Goal: Information Seeking & Learning: Learn about a topic

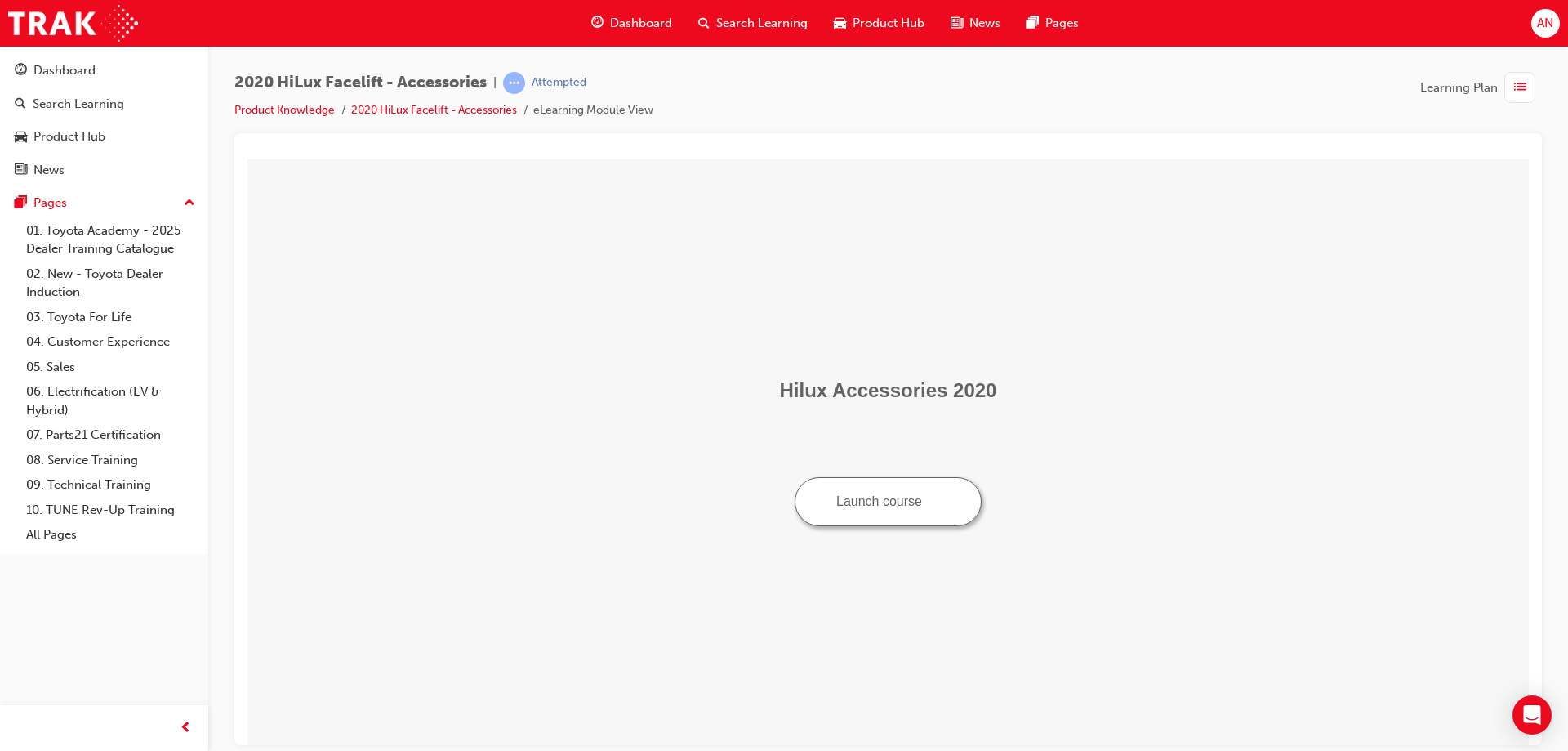
click at [886, 514] on button "Launch course" at bounding box center [889, 501] width 187 height 49
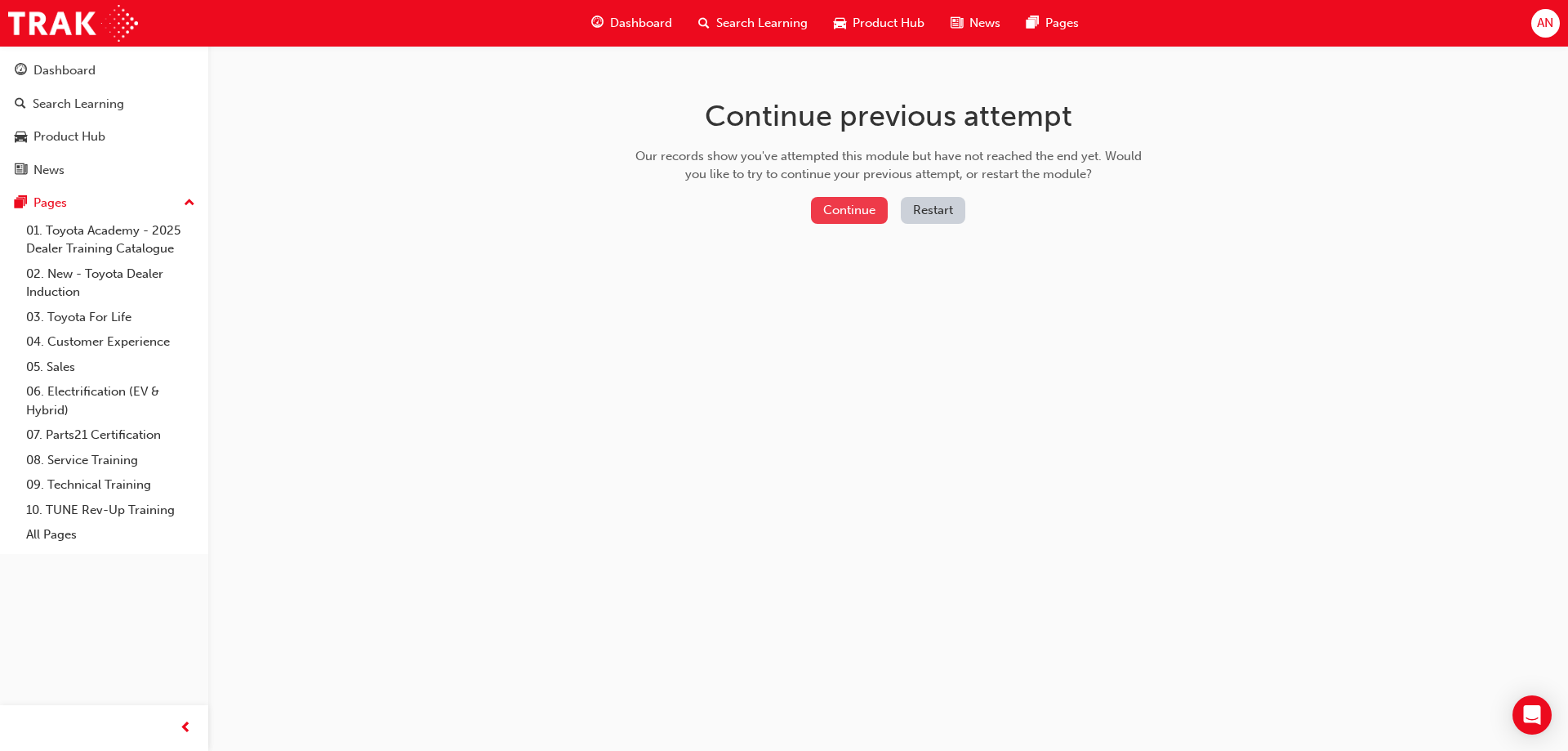
click at [859, 219] on button "Continue" at bounding box center [850, 210] width 77 height 27
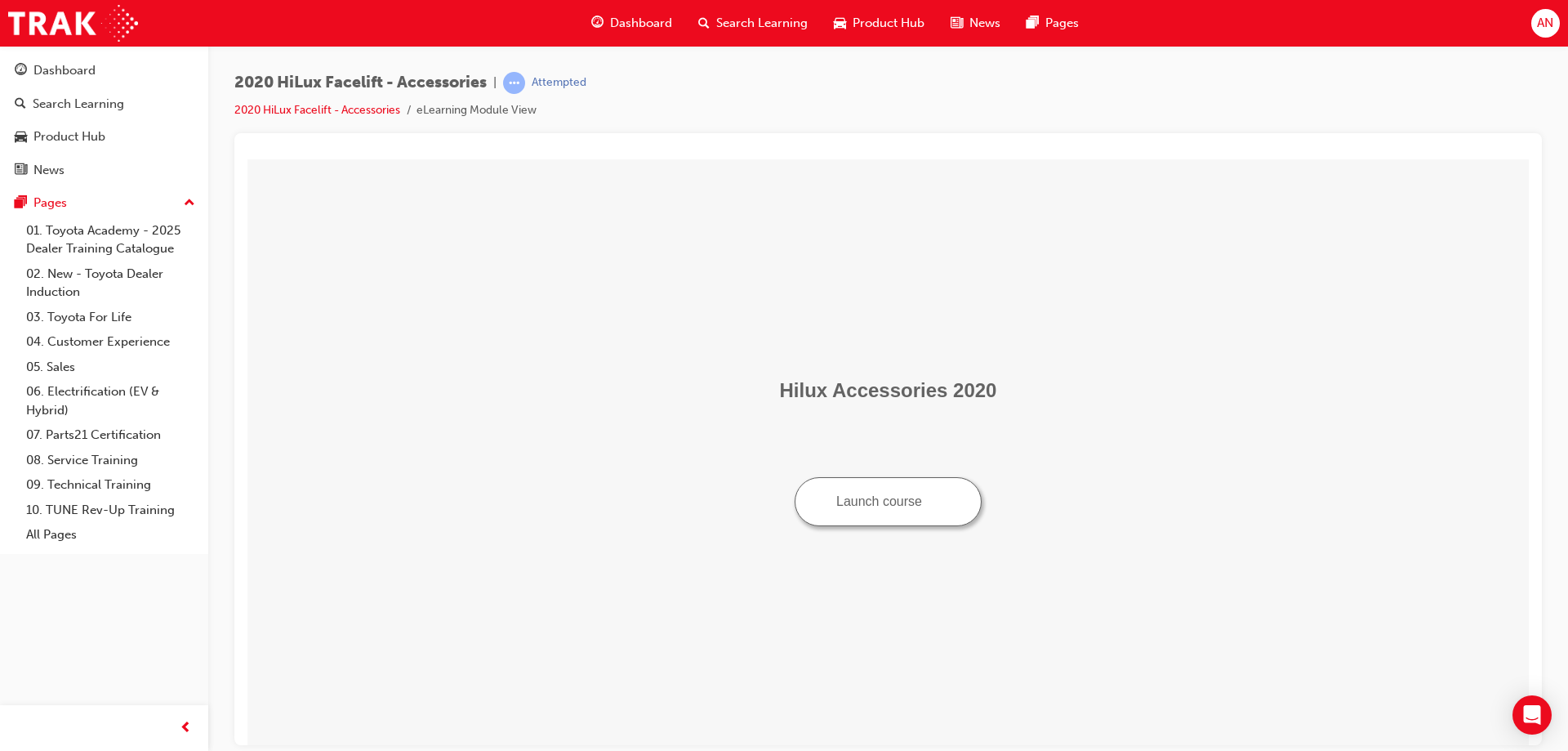
click at [835, 506] on button "Launch course" at bounding box center [889, 501] width 187 height 49
click at [865, 508] on button "Launch course" at bounding box center [889, 501] width 187 height 49
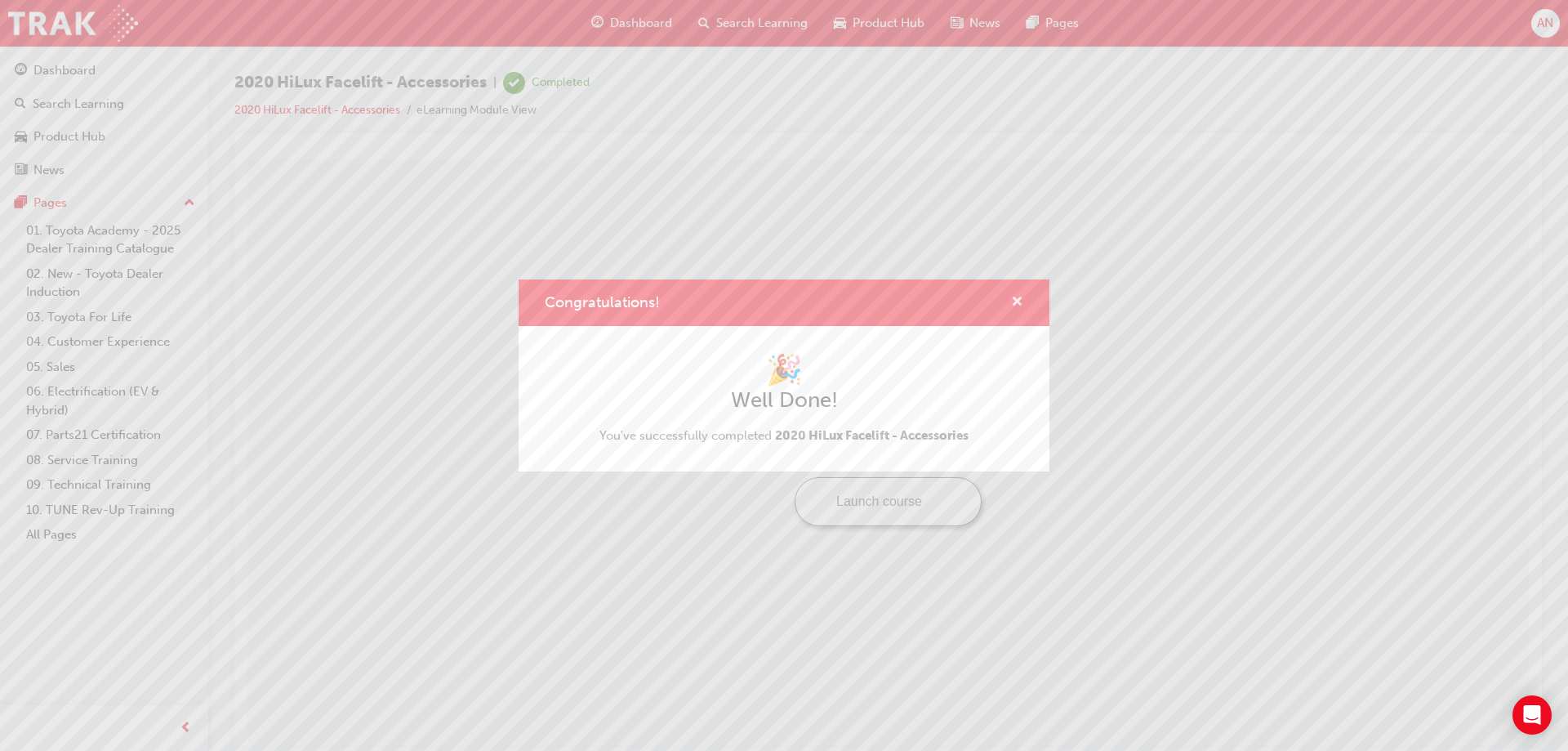
click at [1021, 309] on span "cross-icon" at bounding box center [1017, 303] width 12 height 15
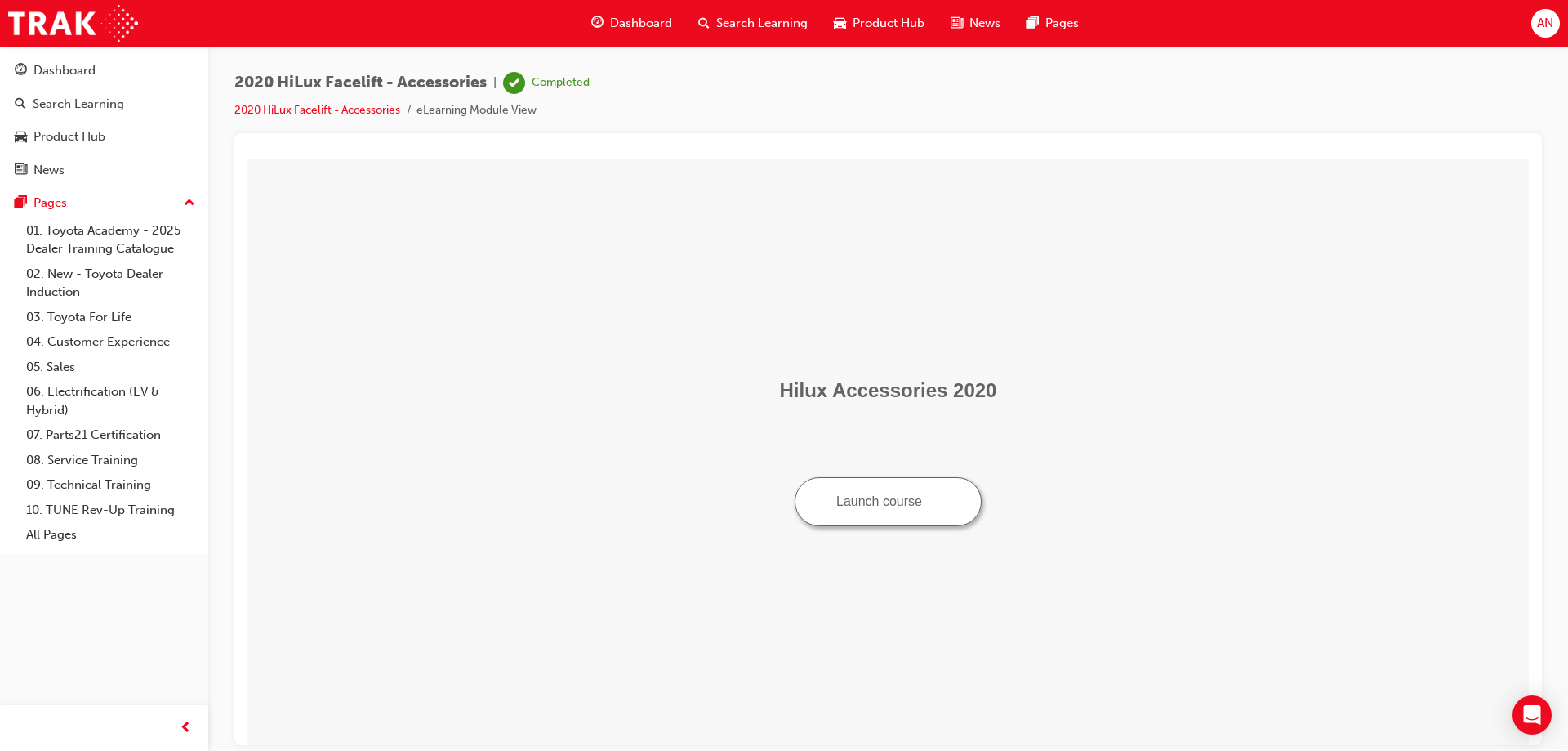
click at [640, 25] on span "Dashboard" at bounding box center [641, 23] width 62 height 19
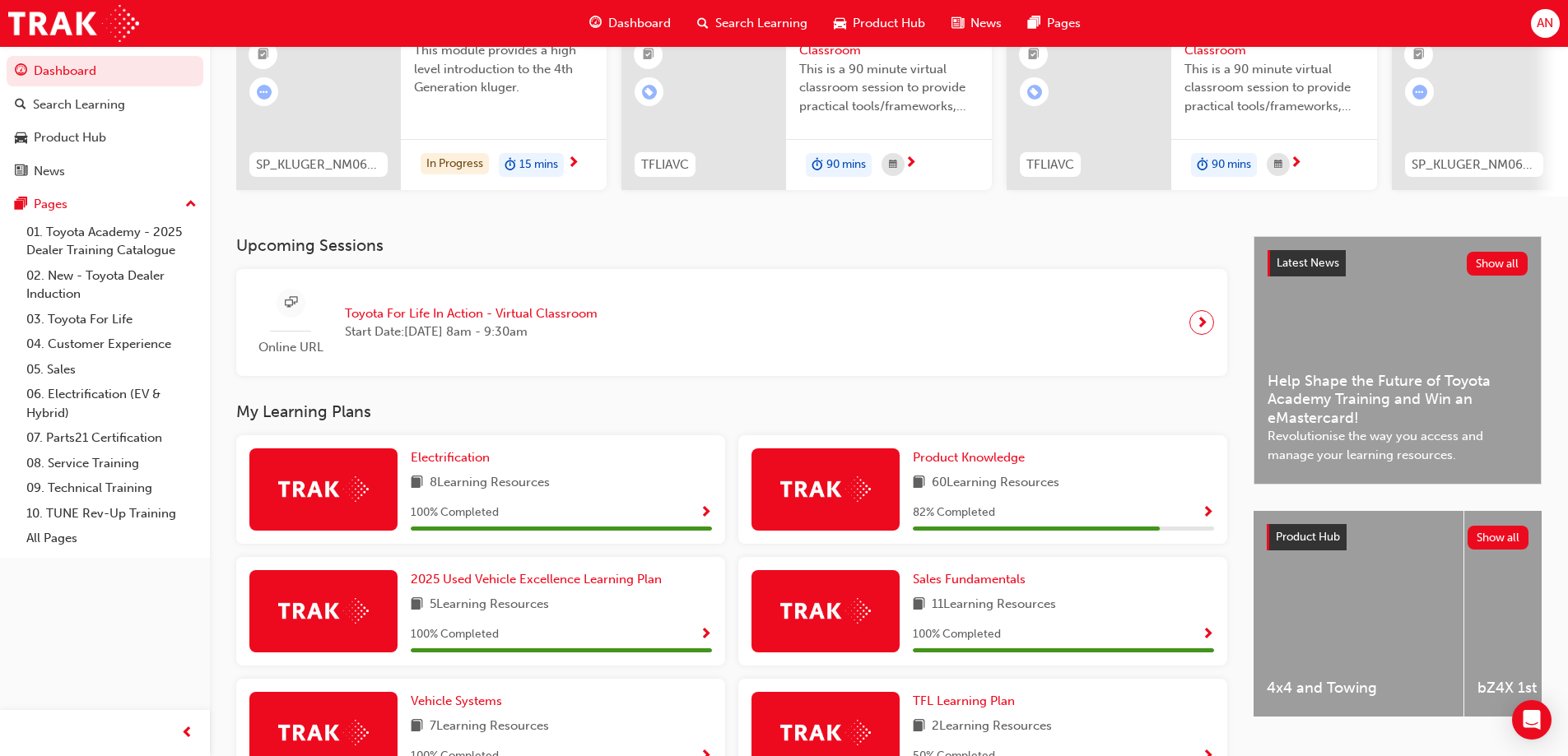
scroll to position [329, 0]
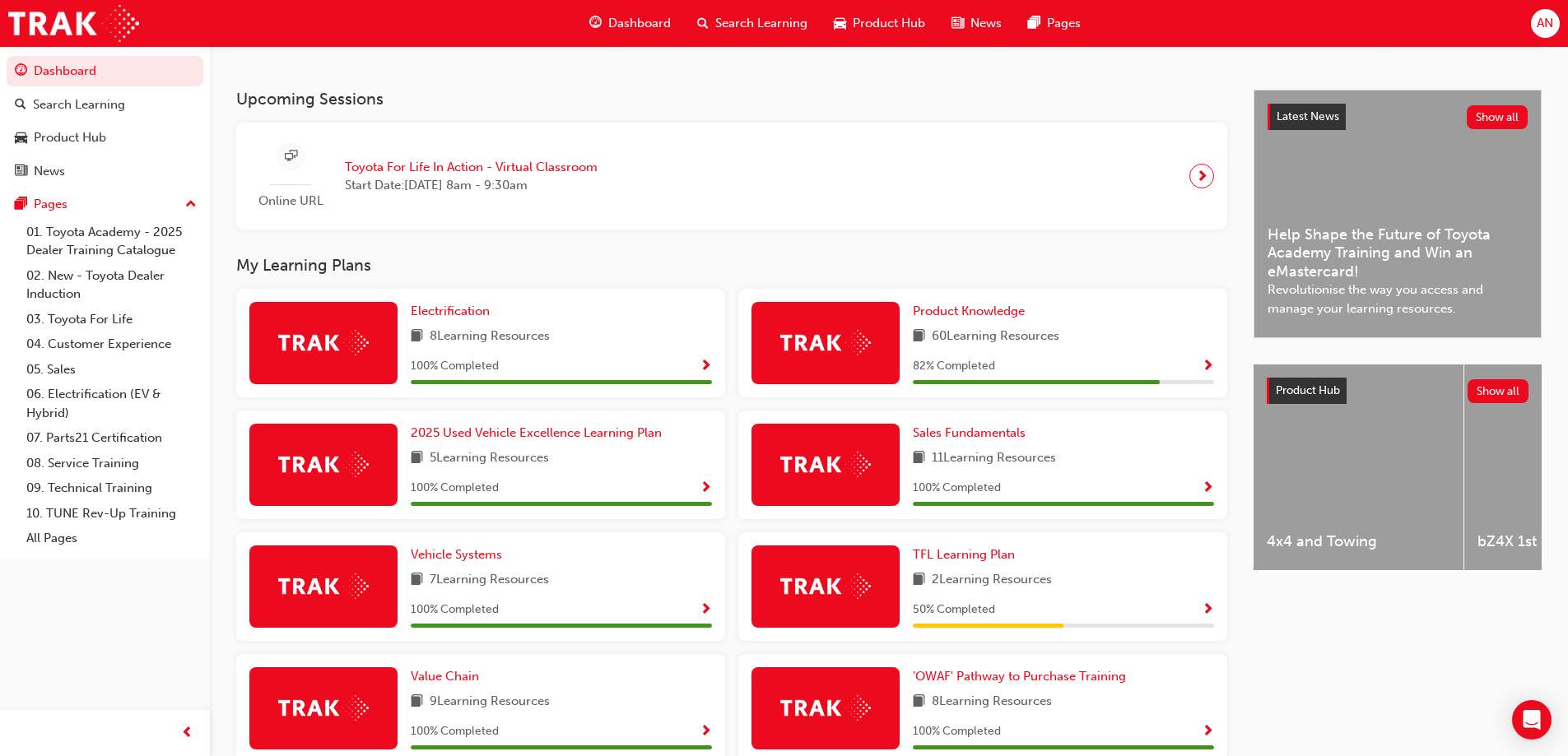
click at [1053, 345] on span "60 Learning Resources" at bounding box center [996, 337] width 128 height 21
click at [1006, 310] on span "Product Knowledge" at bounding box center [969, 311] width 112 height 15
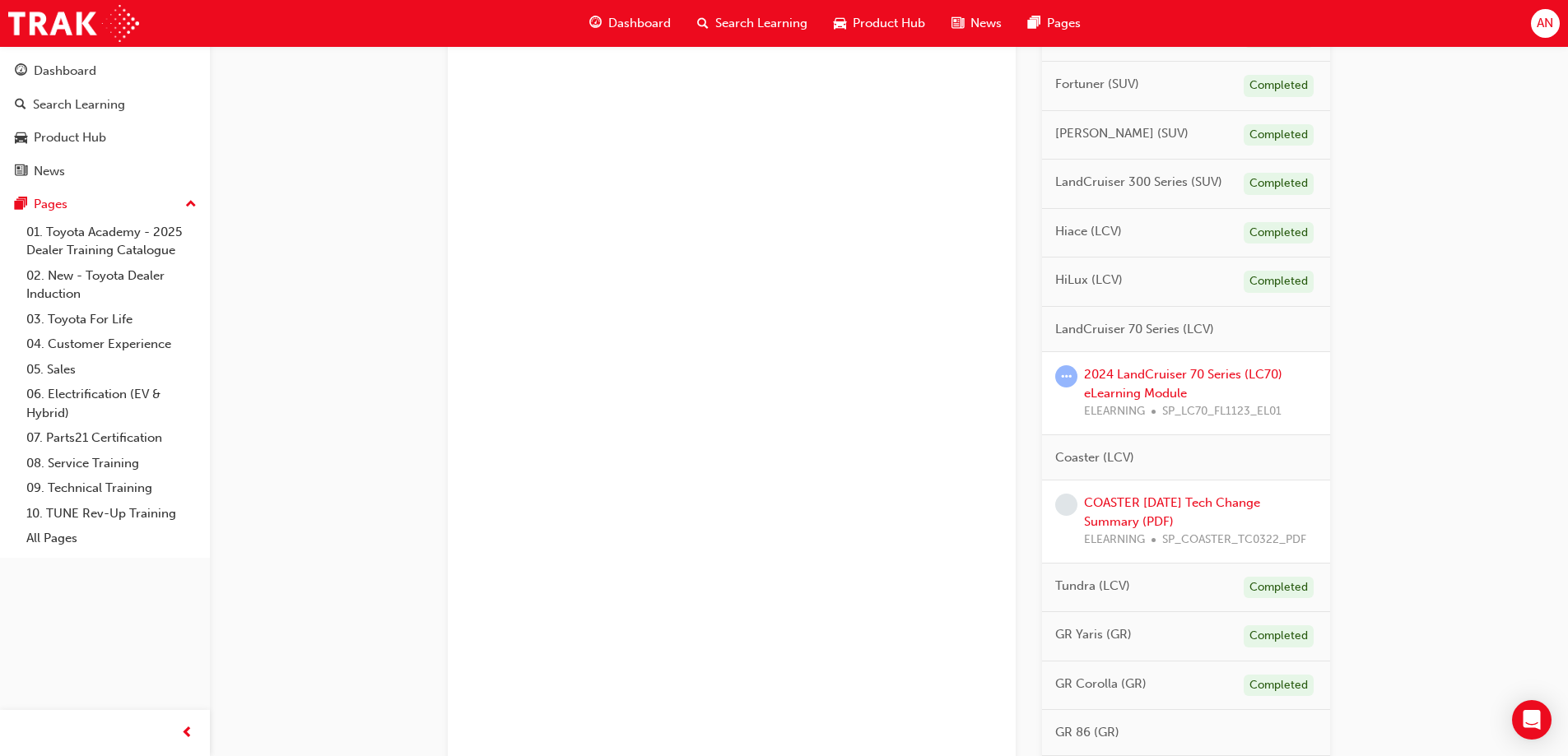
scroll to position [905, 0]
click at [1225, 379] on div "2024 LandCruiser 70 Series (LC70) eLearning Module ELEARNING SP_LC70_FL1123_EL01" at bounding box center [1201, 389] width 233 height 56
click at [1208, 387] on link "2024 LandCruiser 70 Series (LC70) eLearning Module" at bounding box center [1184, 379] width 199 height 34
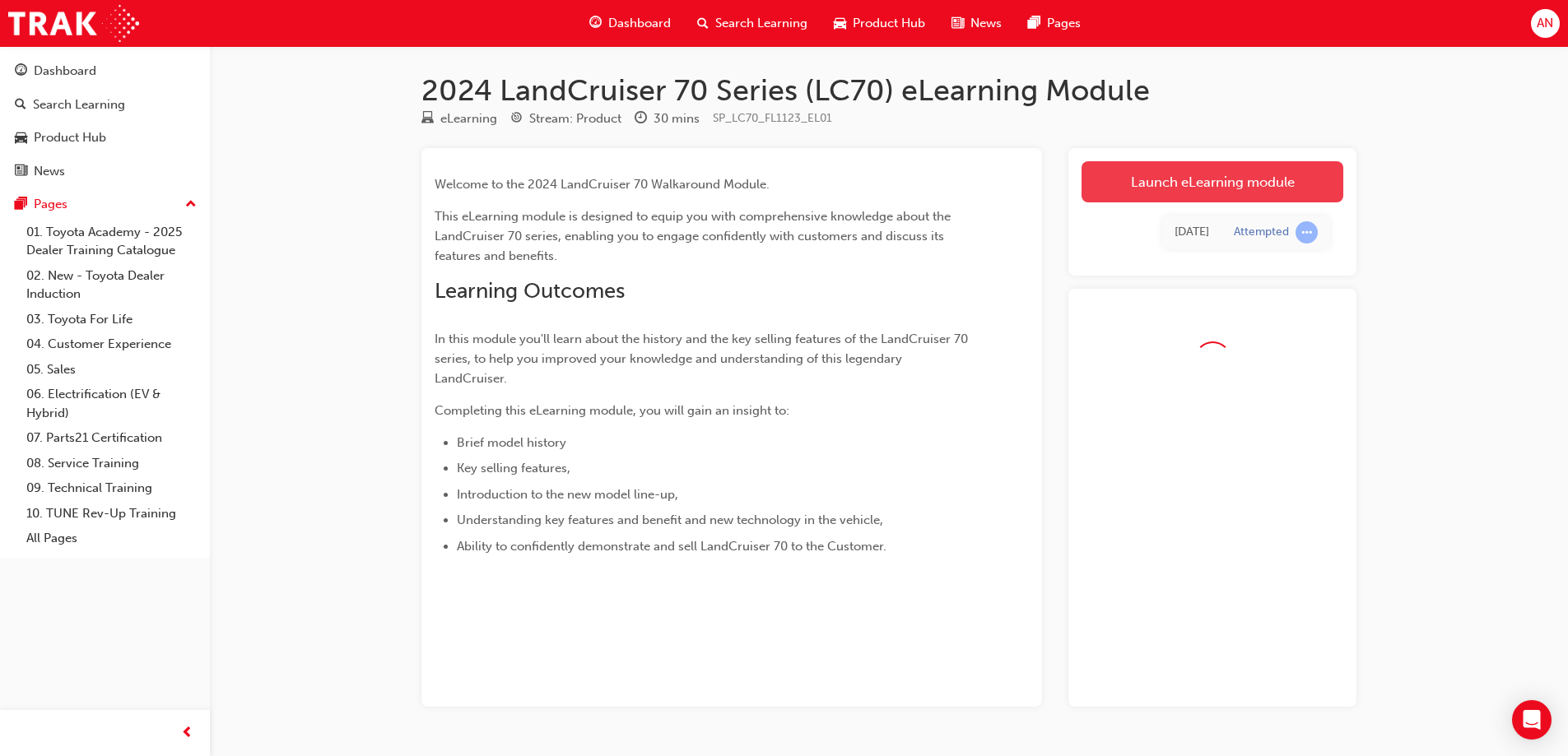
click at [1249, 183] on link "Launch eLearning module" at bounding box center [1212, 182] width 262 height 41
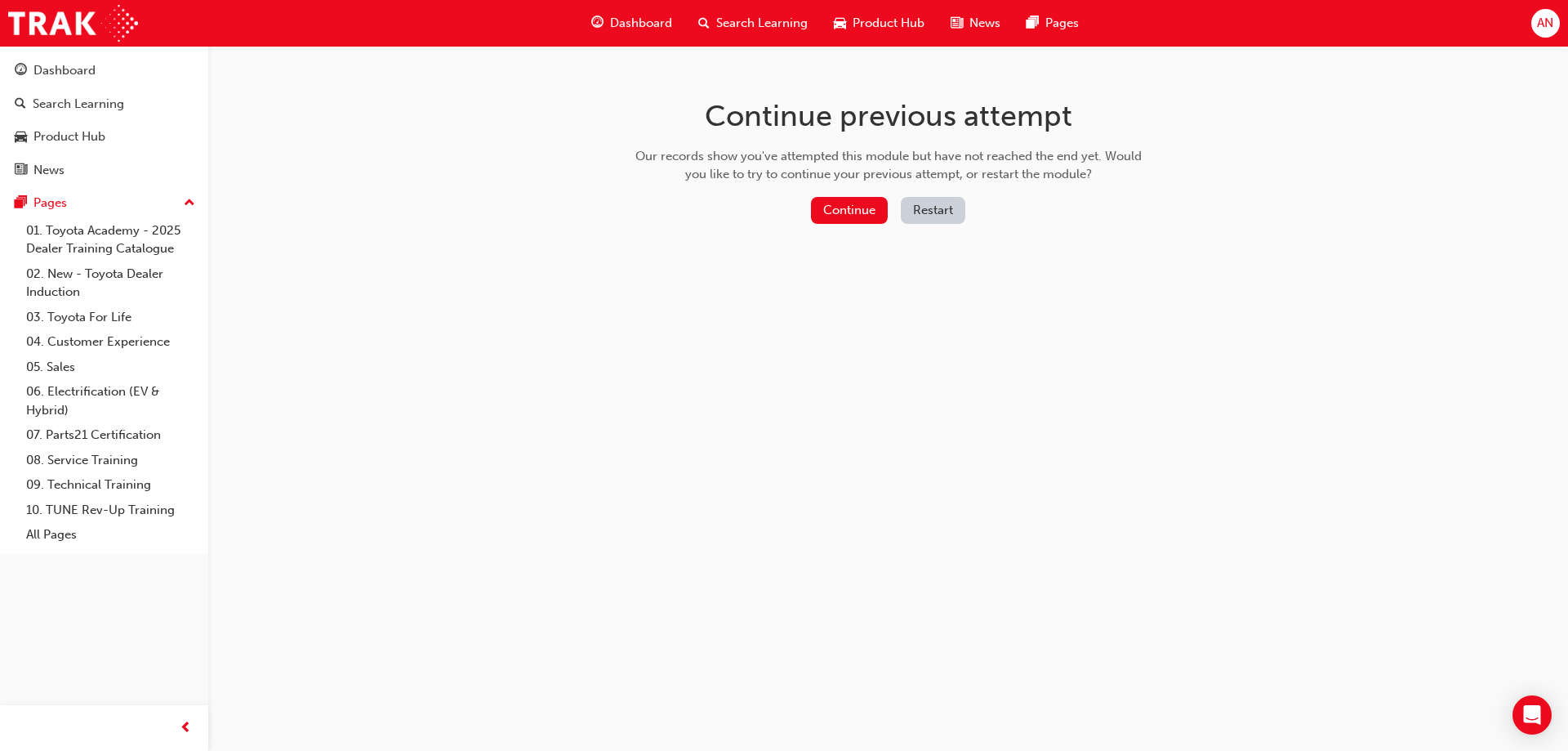
click at [952, 212] on button "Restart" at bounding box center [933, 210] width 64 height 27
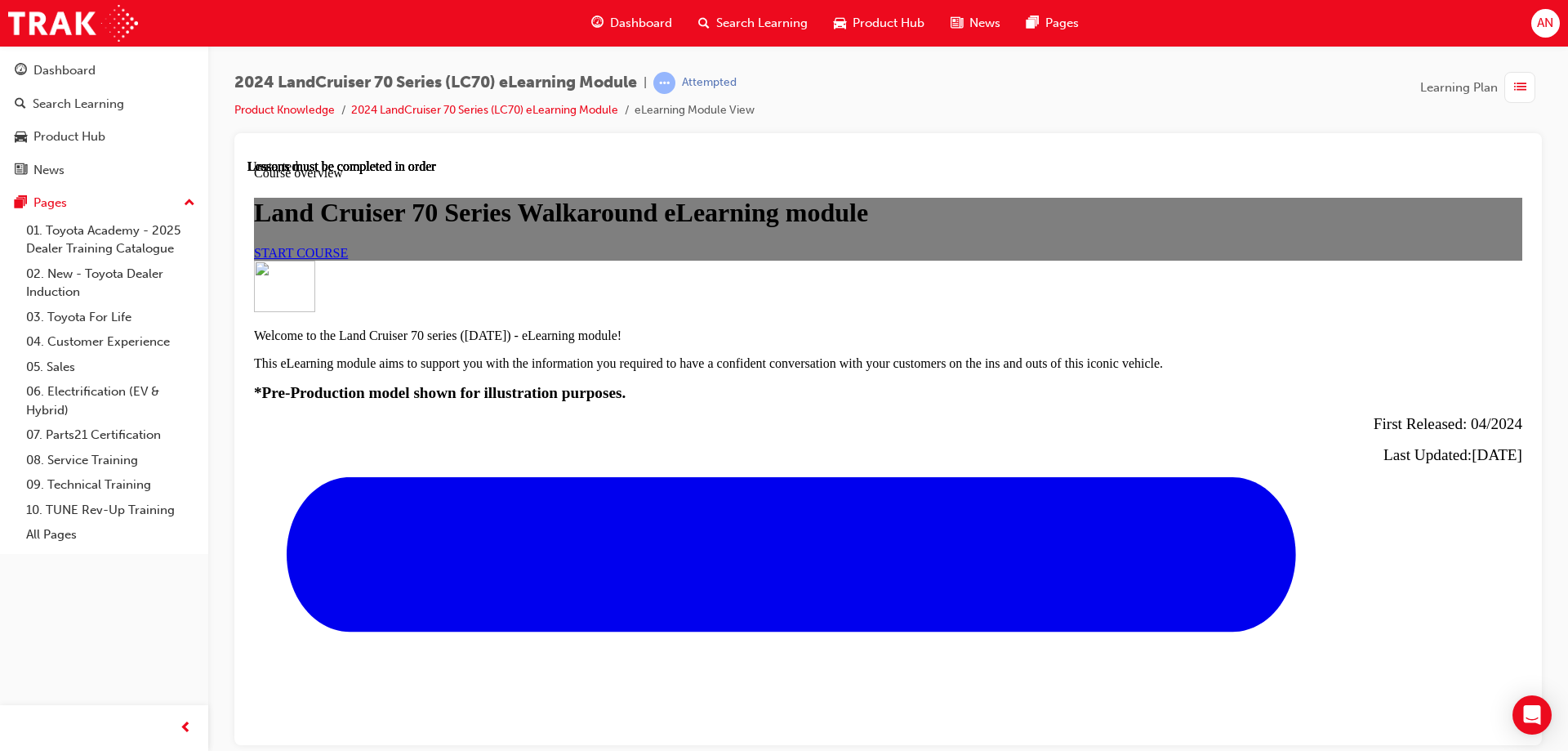
click at [348, 259] on link "START COURSE" at bounding box center [301, 252] width 94 height 14
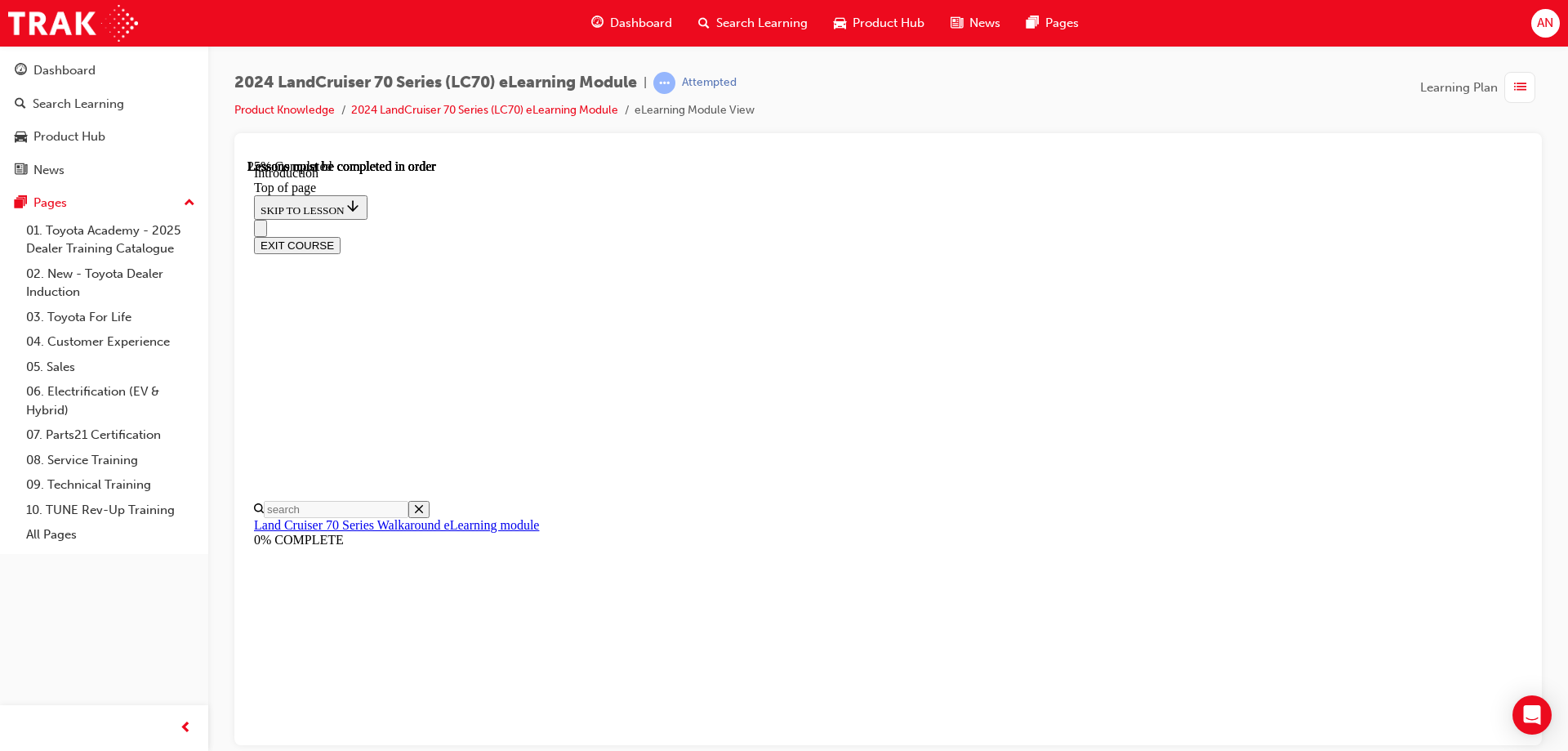
scroll to position [786, 0]
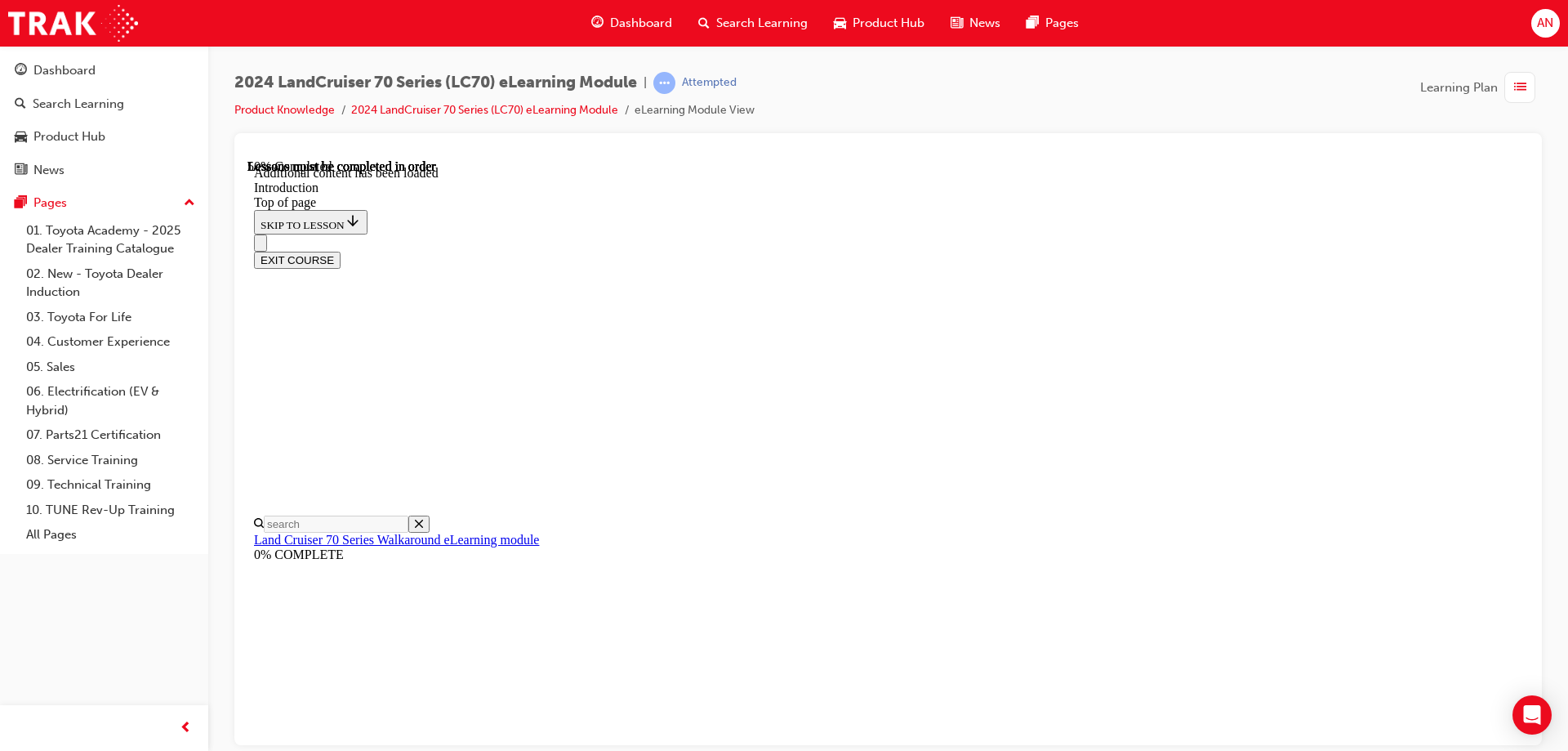
scroll to position [930, 0]
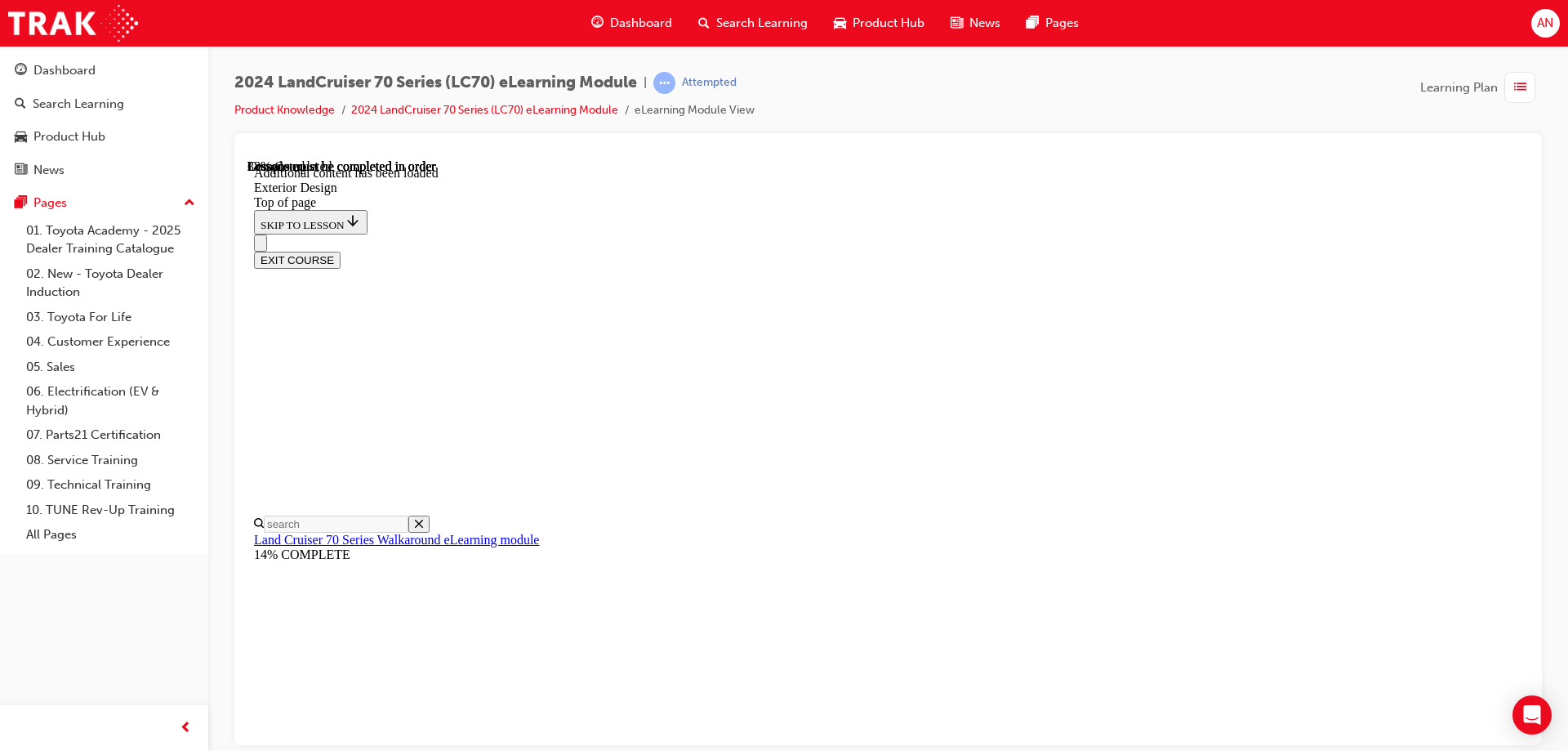
scroll to position [1277, 0]
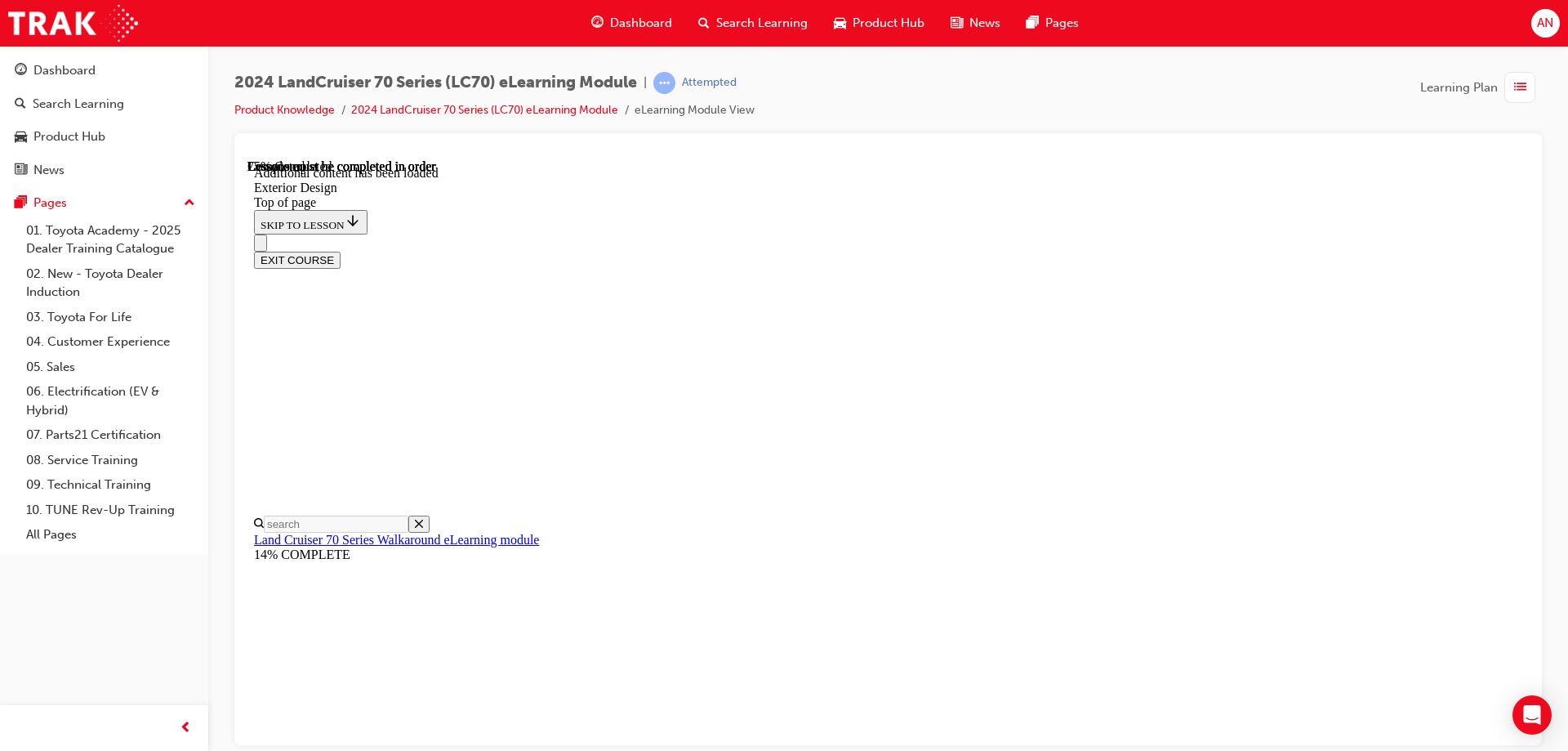
scroll to position [1835, 0]
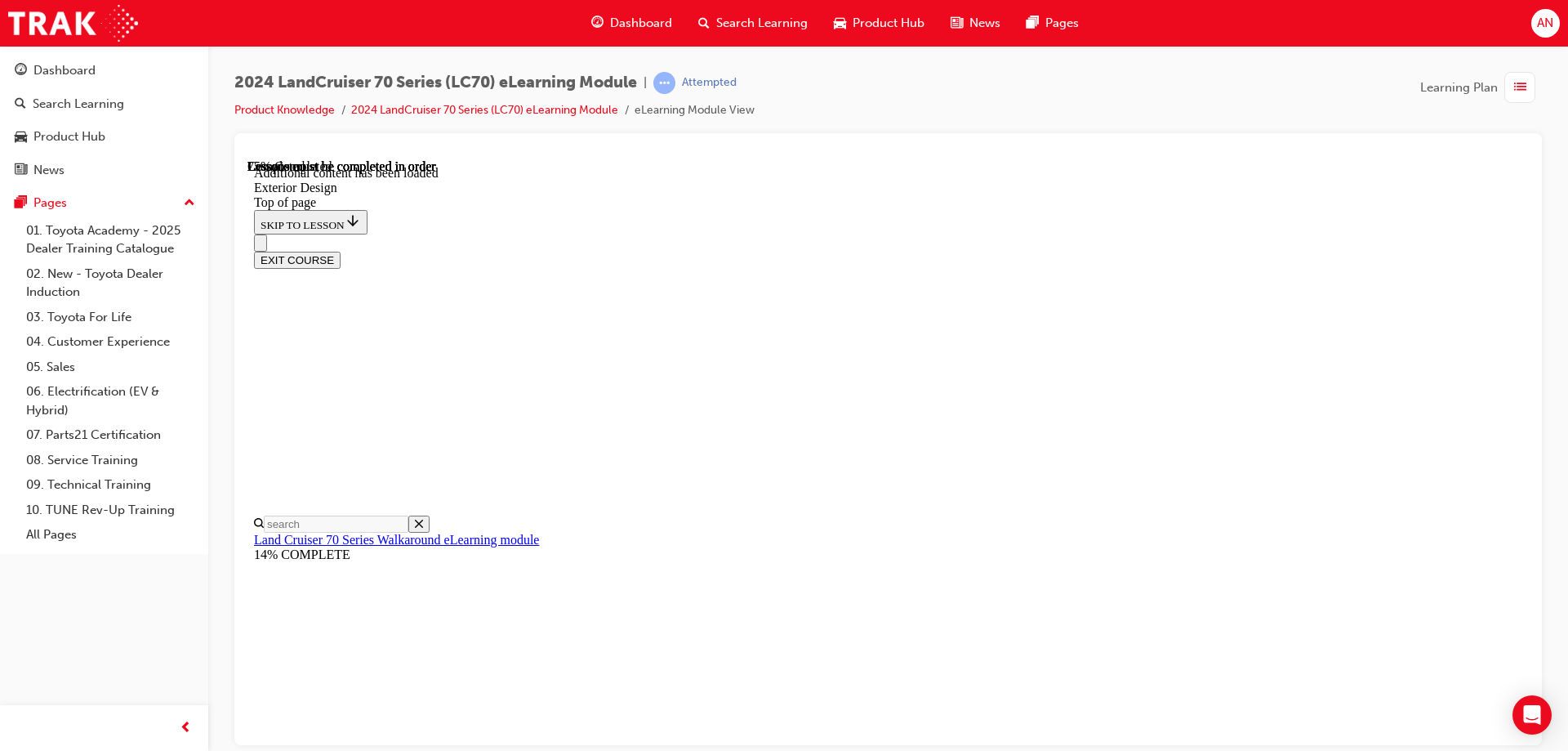
click at [1290, 96] on div "2024 LandCruiser 70 Series (LC70) eLearning Module | Attempted Product Knowledg…" at bounding box center [889, 102] width 1308 height 61
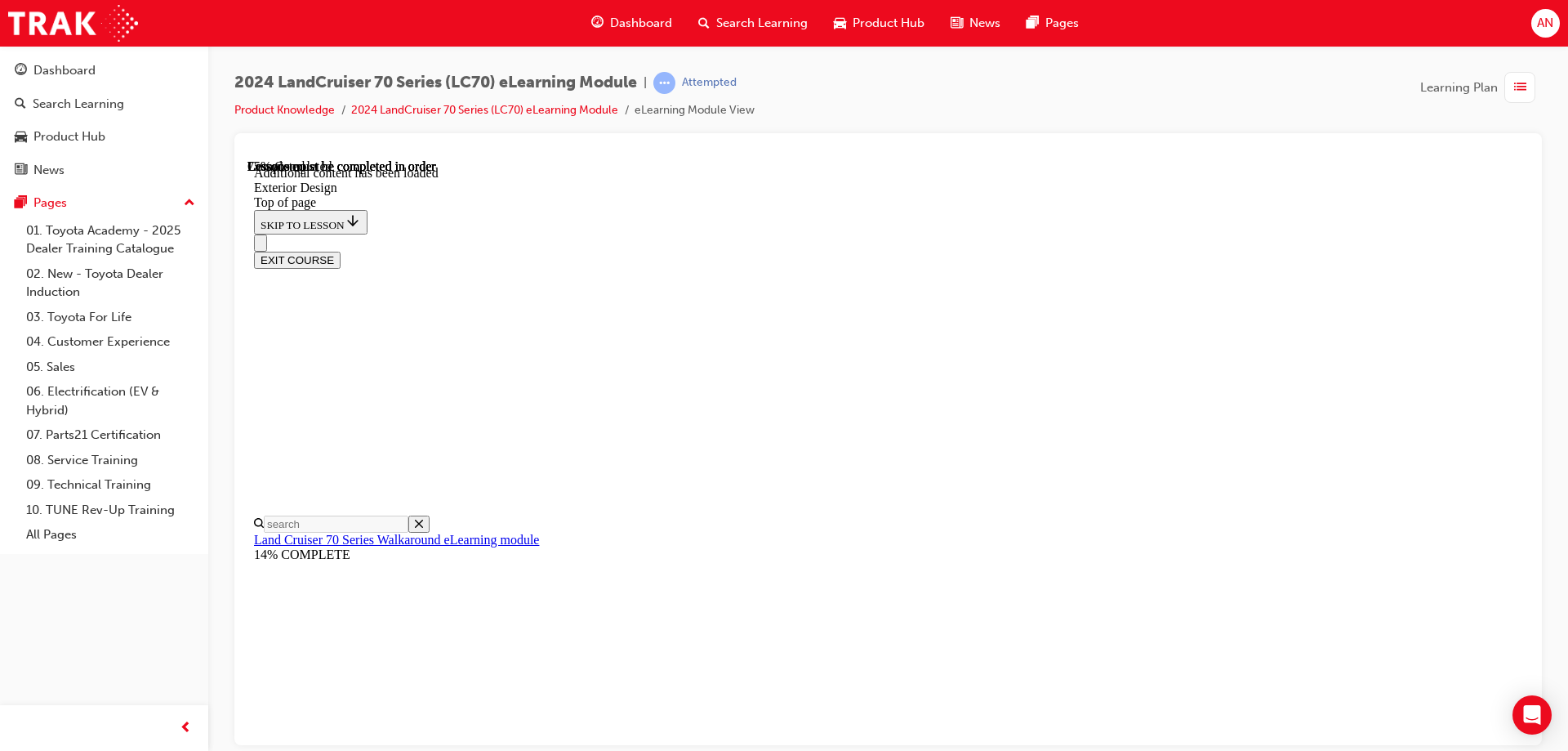
scroll to position [1835, 0]
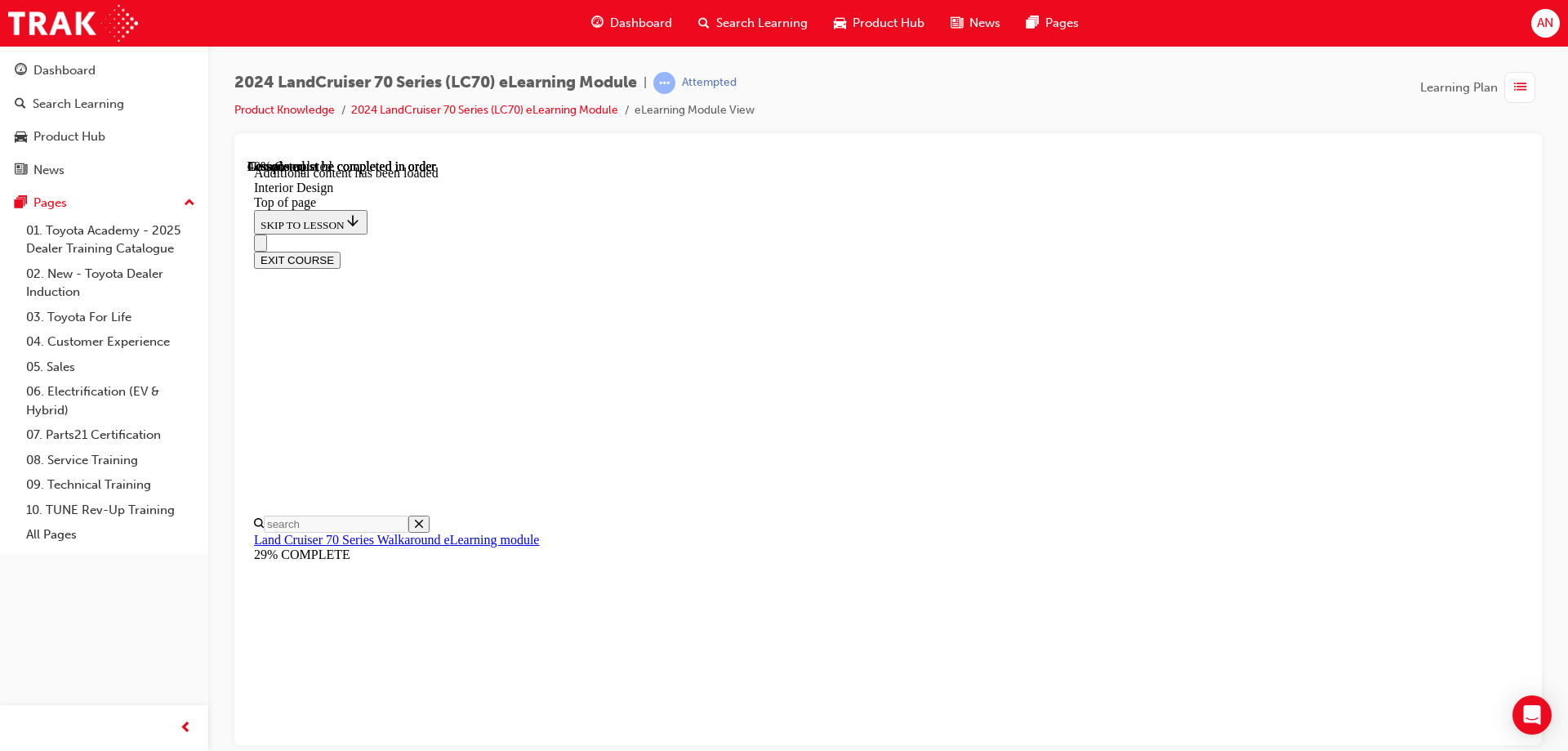
scroll to position [950, 0]
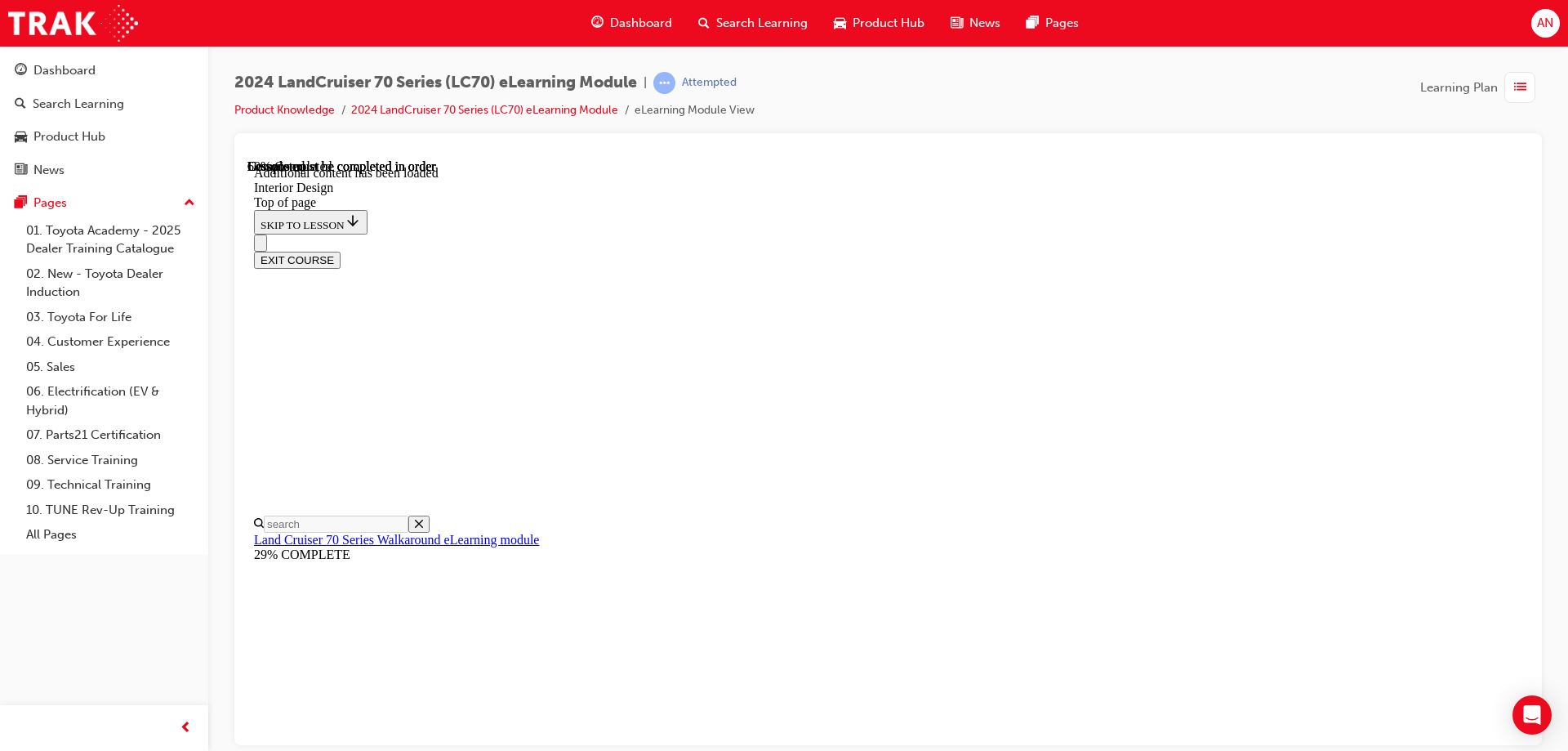
scroll to position [28, 0]
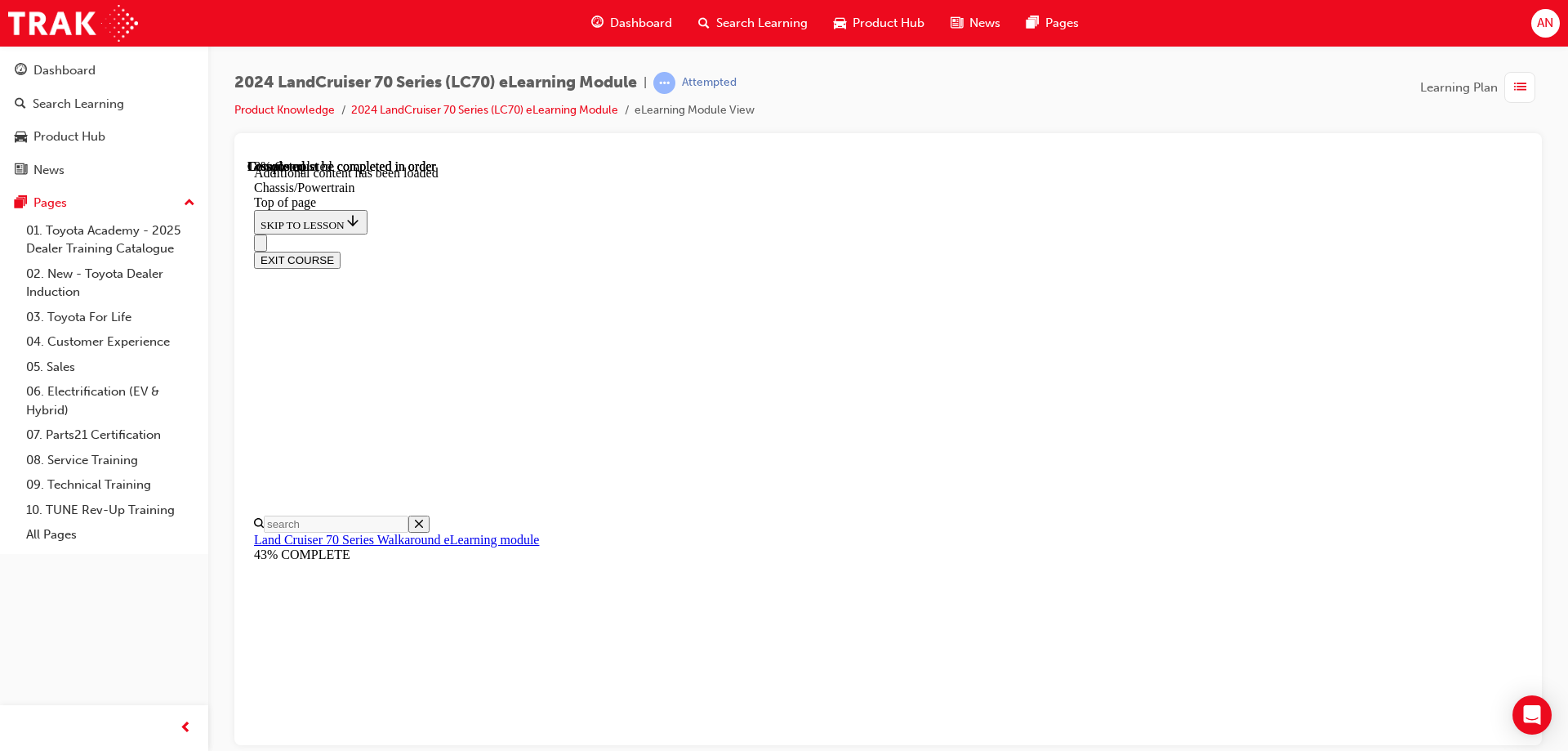
scroll to position [692, 0]
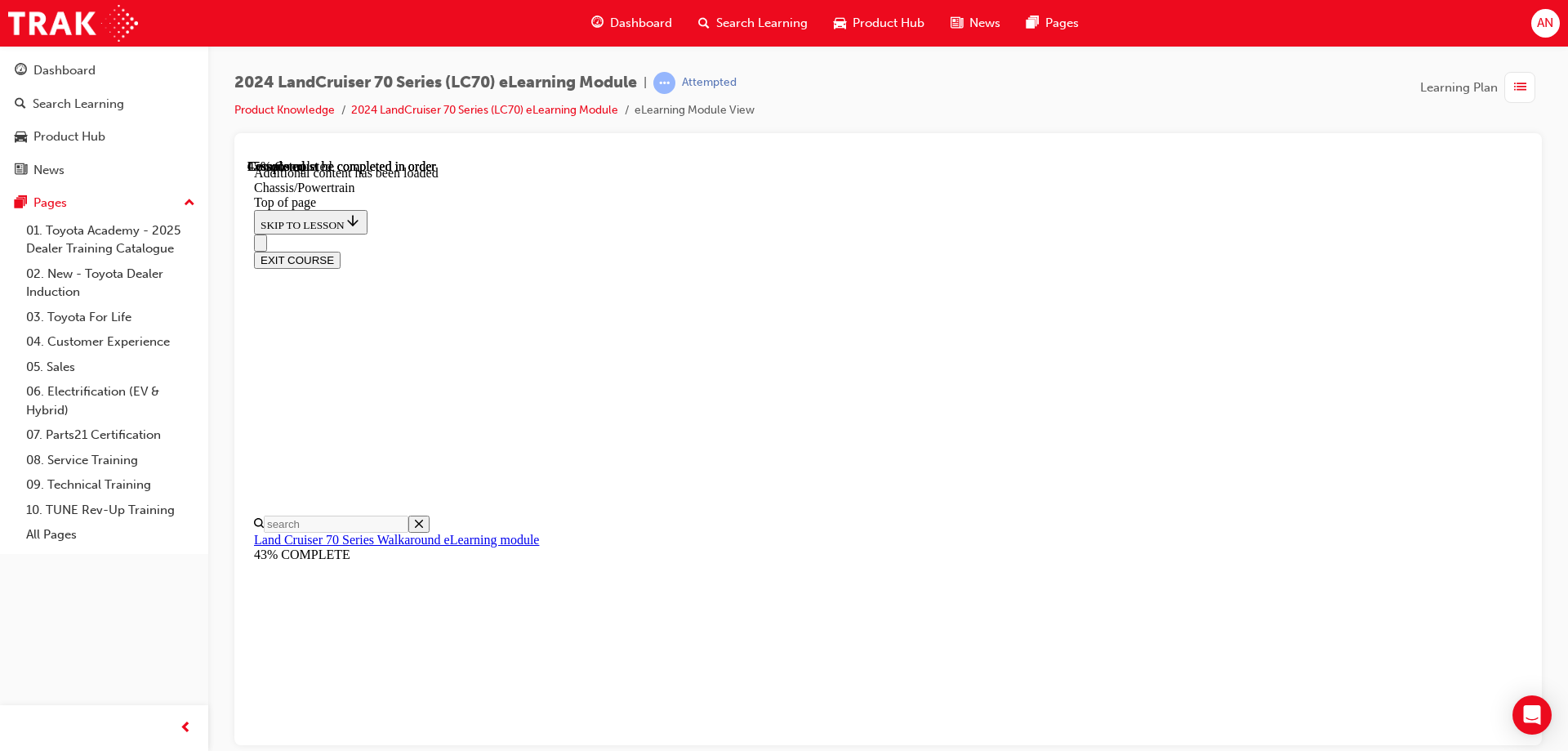
scroll to position [1887, 0]
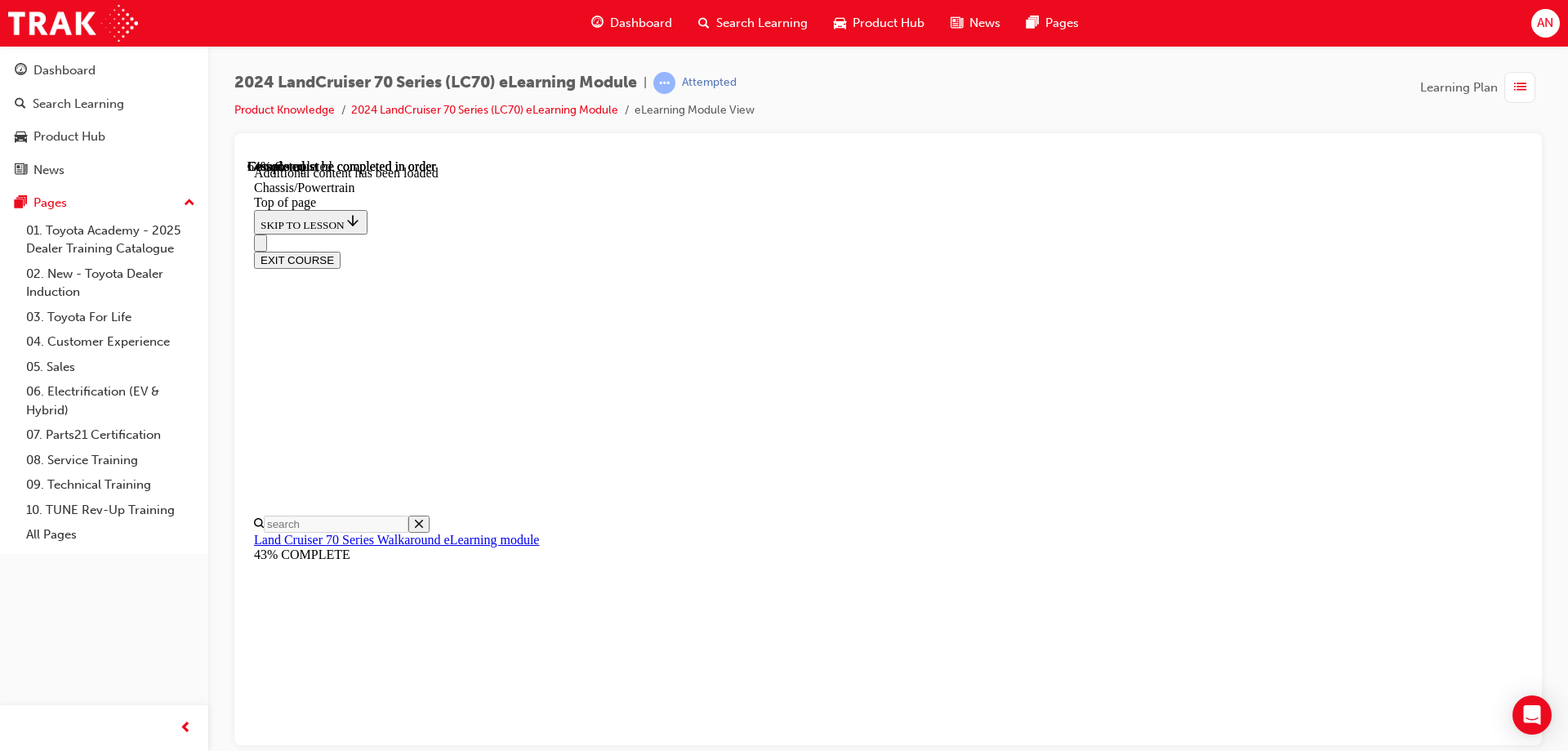
scroll to position [183, 0]
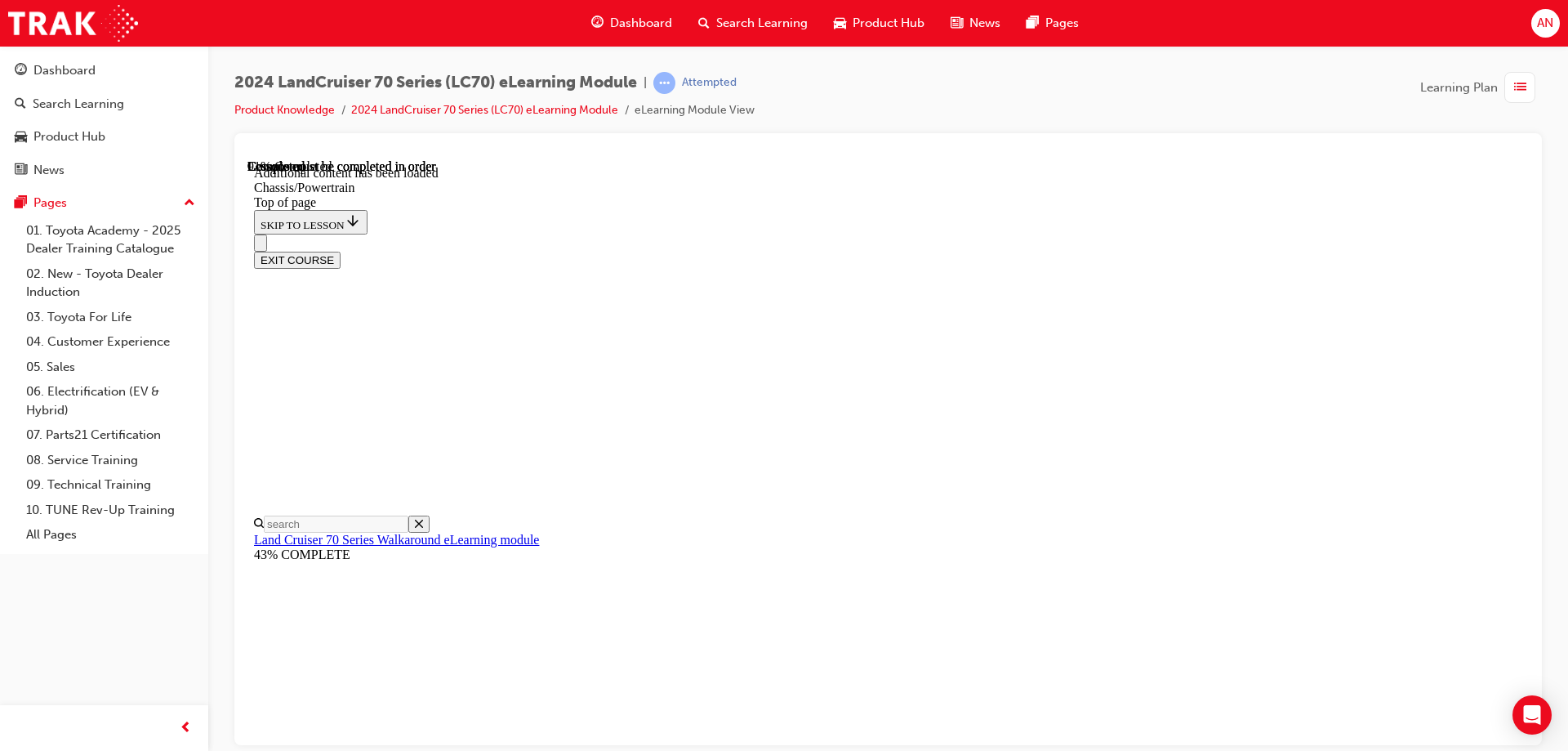
scroll to position [3279, 0]
